Goal: Find specific page/section: Find specific page/section

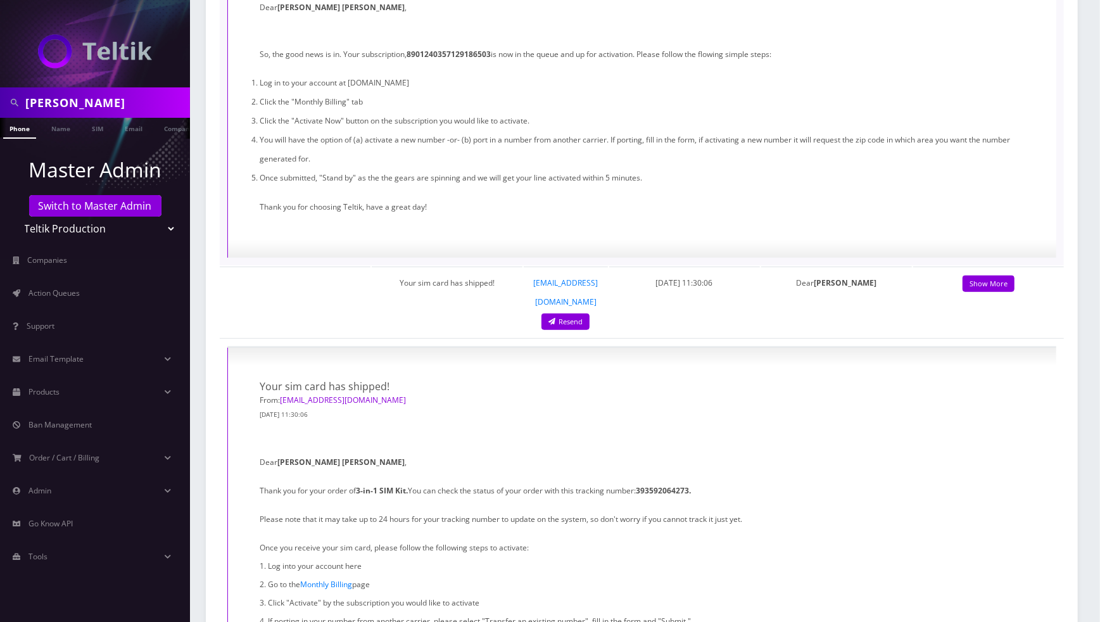
scroll to position [612, 0]
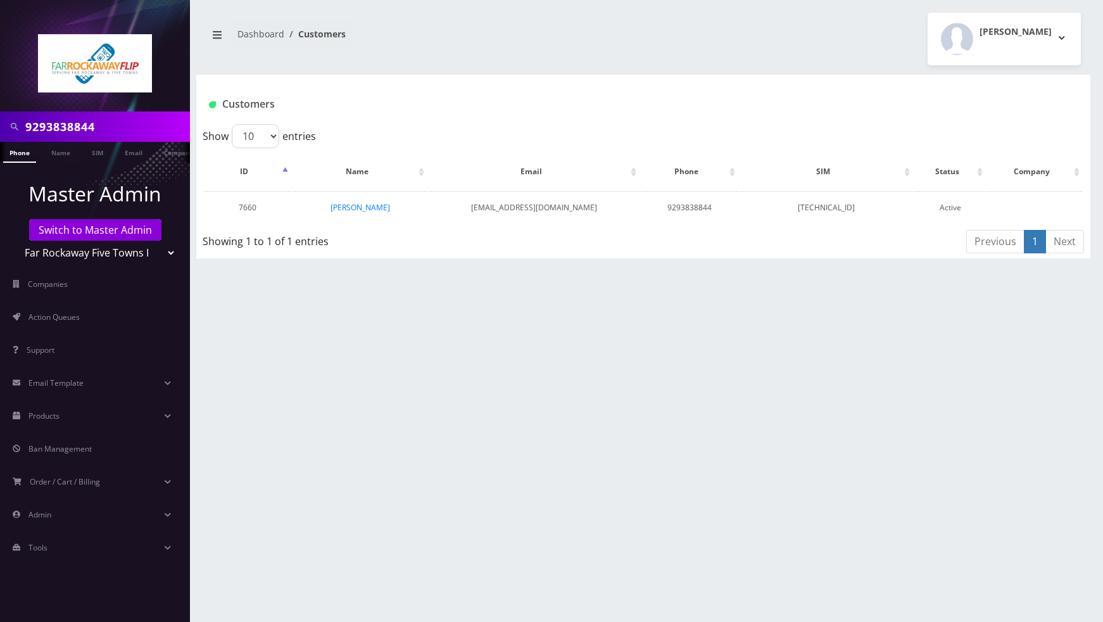
click at [355, 207] on link "[PERSON_NAME]" at bounding box center [360, 207] width 60 height 11
